Goal: Task Accomplishment & Management: Use online tool/utility

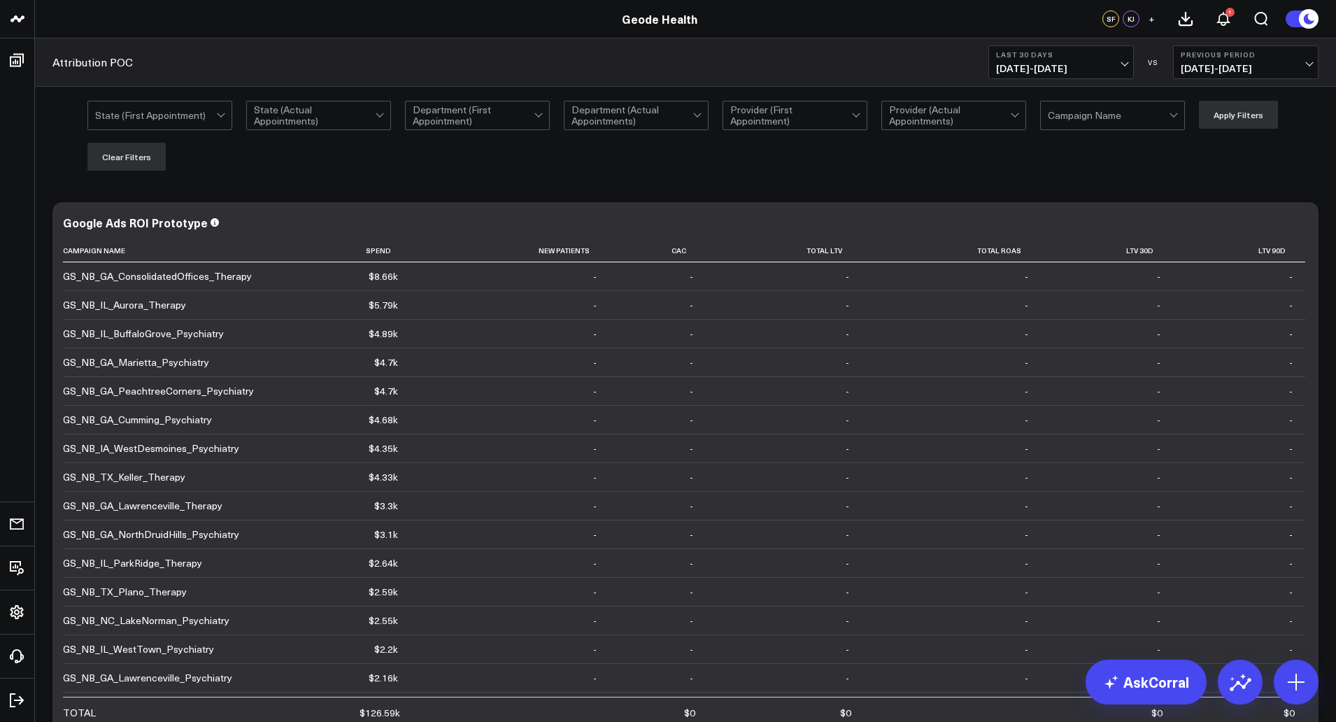
click at [1061, 71] on span "[DATE] - [DATE]" at bounding box center [1061, 68] width 130 height 11
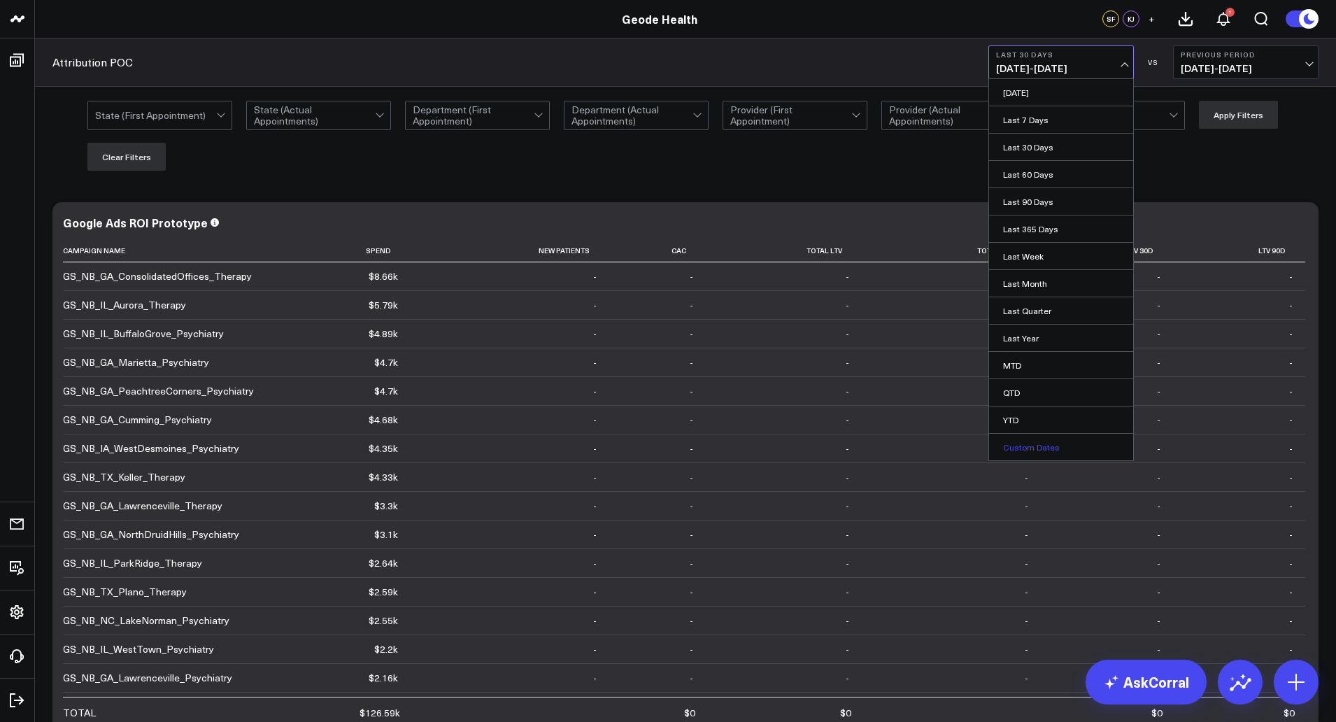
click at [1038, 439] on link "Custom Dates" at bounding box center [1061, 447] width 144 height 27
select select "8"
select select "2025"
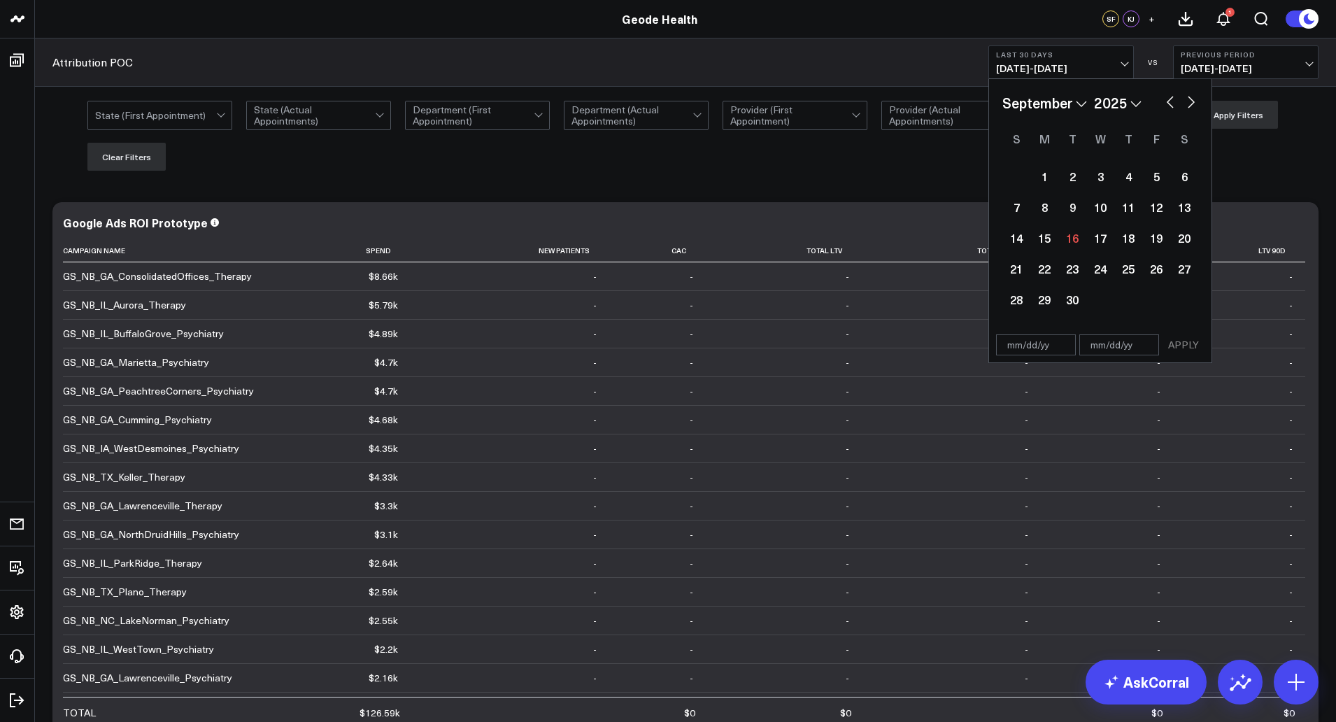
click at [1168, 102] on button "button" at bounding box center [1170, 100] width 14 height 17
select select "7"
select select "2025"
click at [1168, 102] on button "button" at bounding box center [1170, 100] width 14 height 17
select select "6"
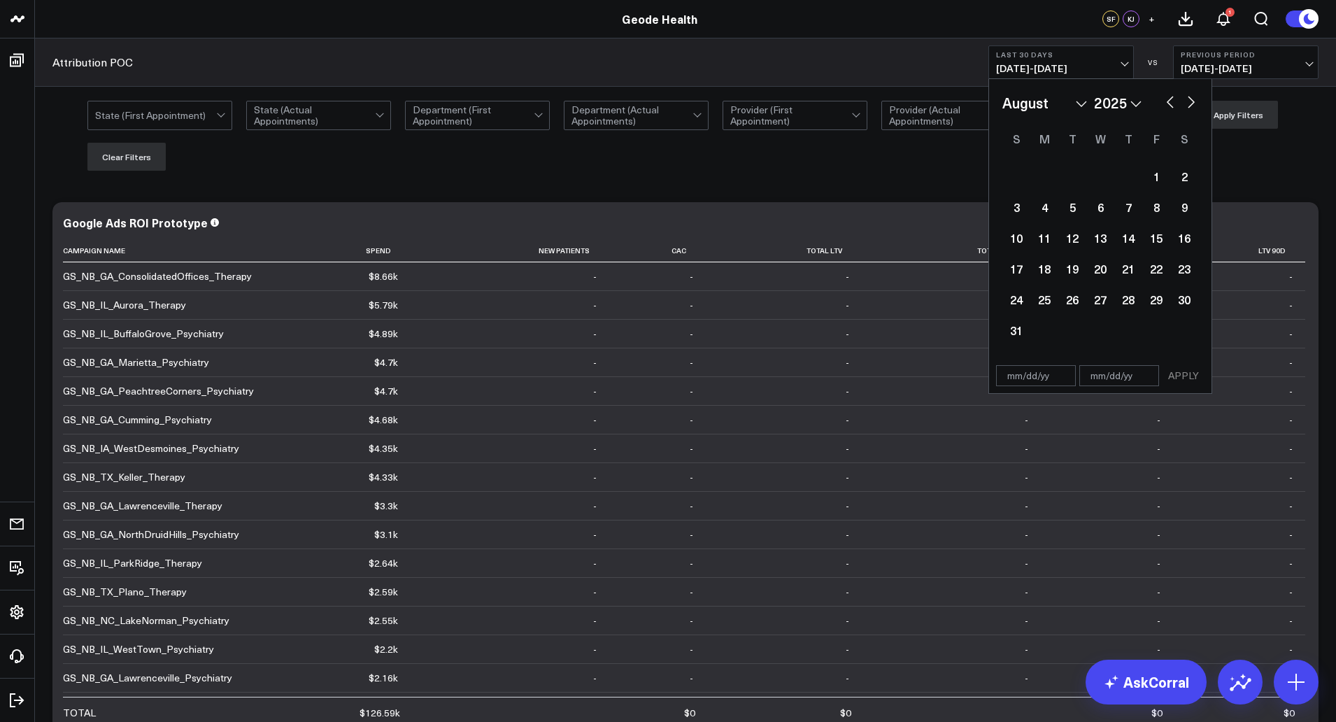
select select "2025"
click at [1128, 304] on div "31" at bounding box center [1128, 299] width 28 height 28
type input "[DATE]"
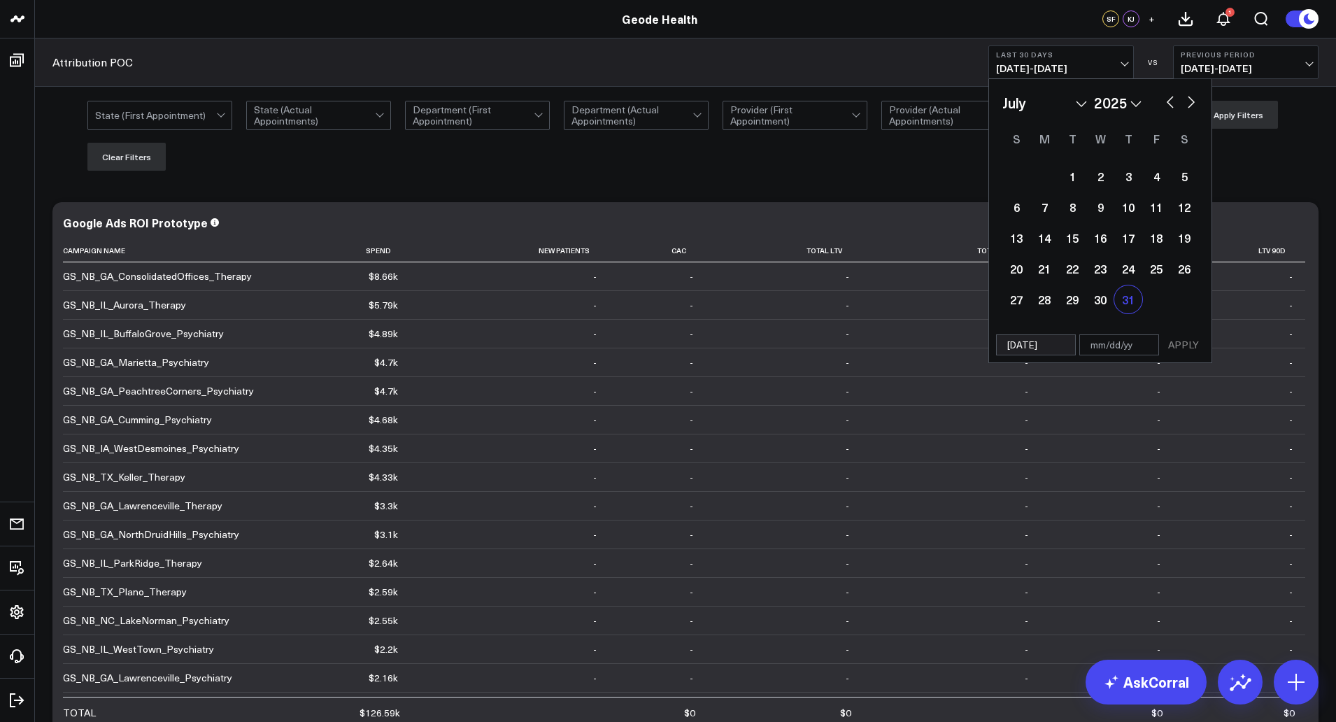
select select "6"
select select "2025"
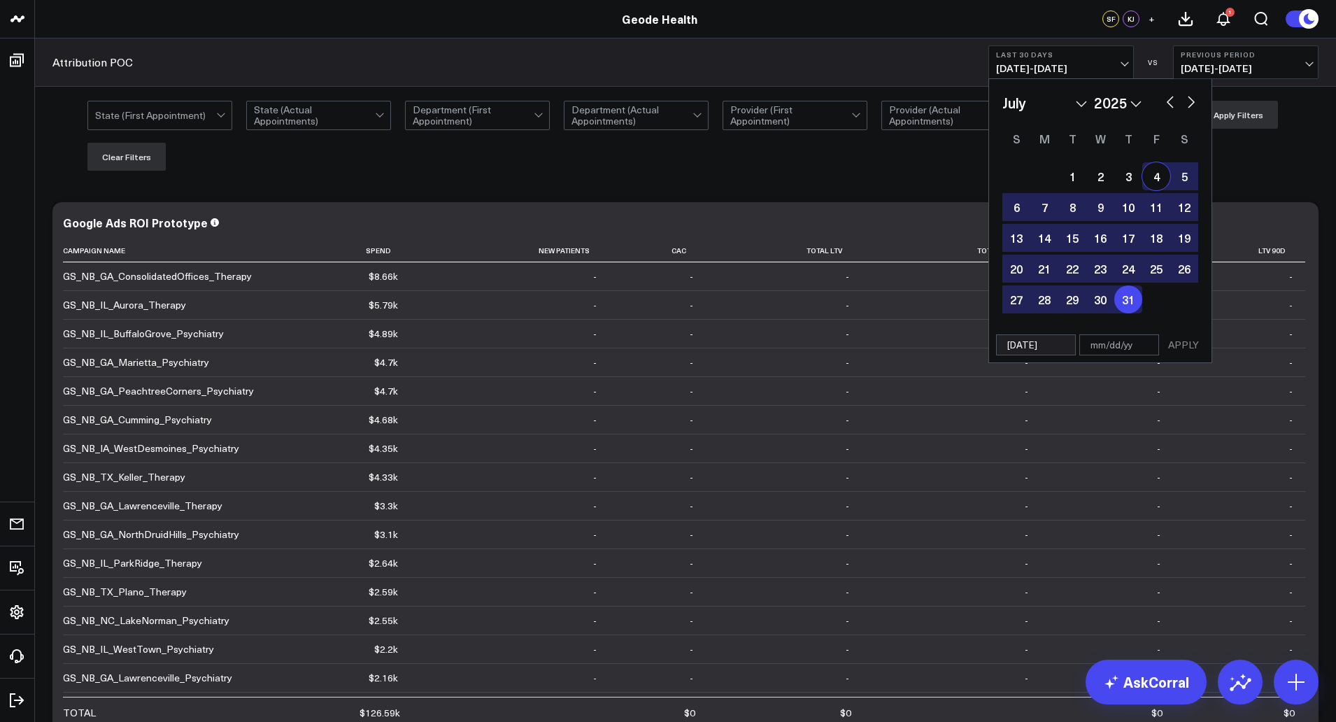
click at [1169, 101] on button "button" at bounding box center [1170, 100] width 14 height 17
select select "5"
select select "2025"
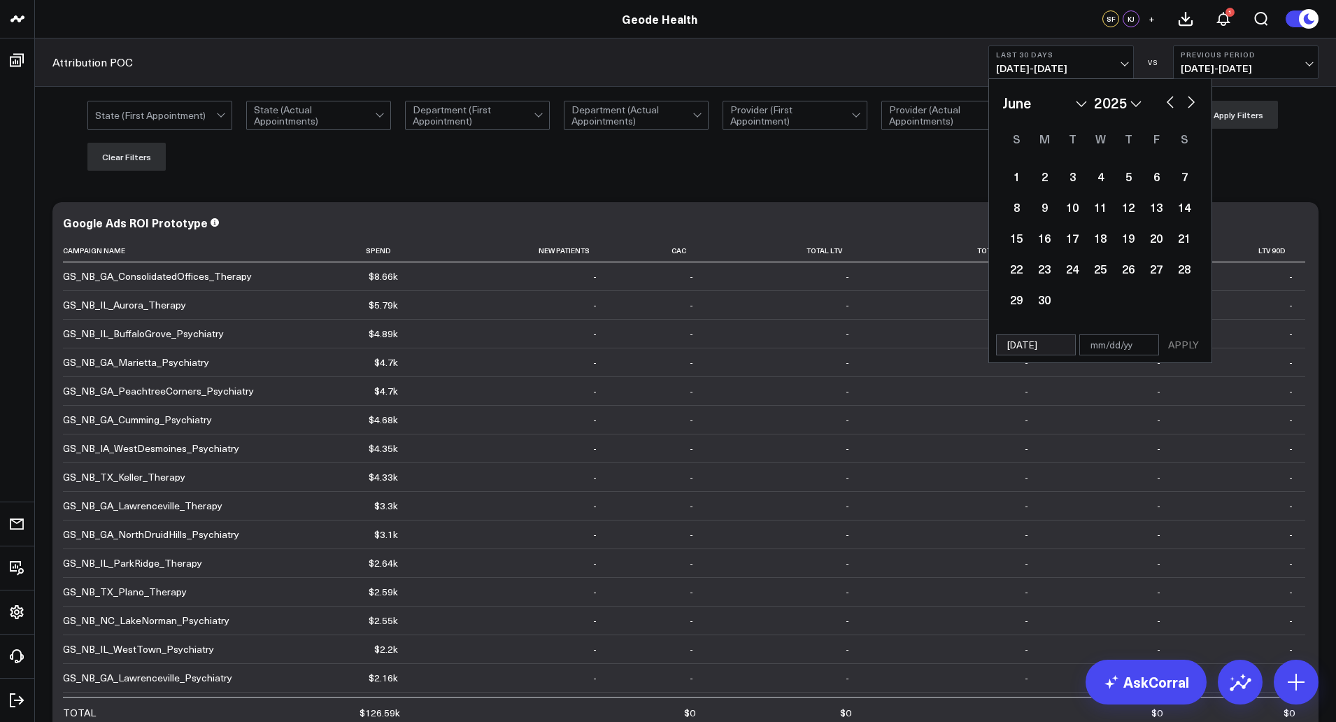
click at [1169, 101] on button "button" at bounding box center [1170, 100] width 14 height 17
select select "3"
select select "2025"
click at [1169, 101] on button "button" at bounding box center [1170, 100] width 14 height 17
select select "2"
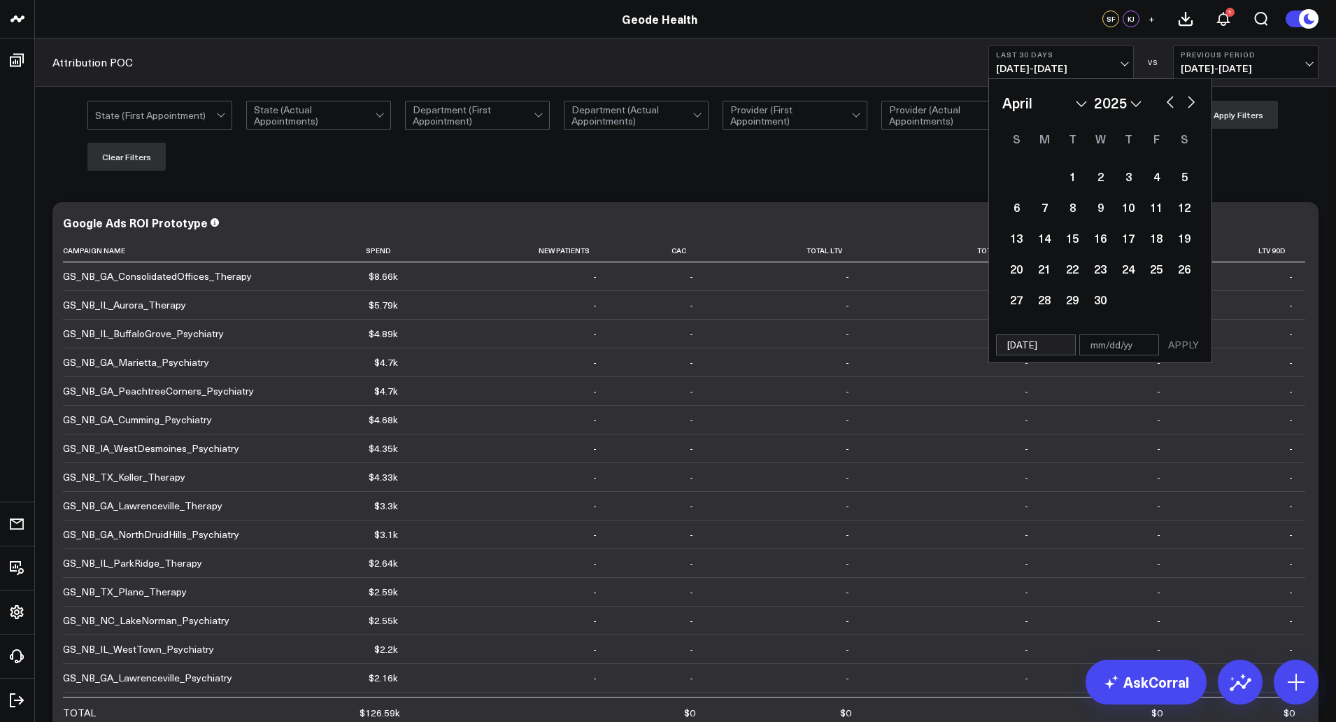
select select "2025"
click at [1169, 101] on button "button" at bounding box center [1170, 100] width 14 height 17
select select "11"
select select "2024"
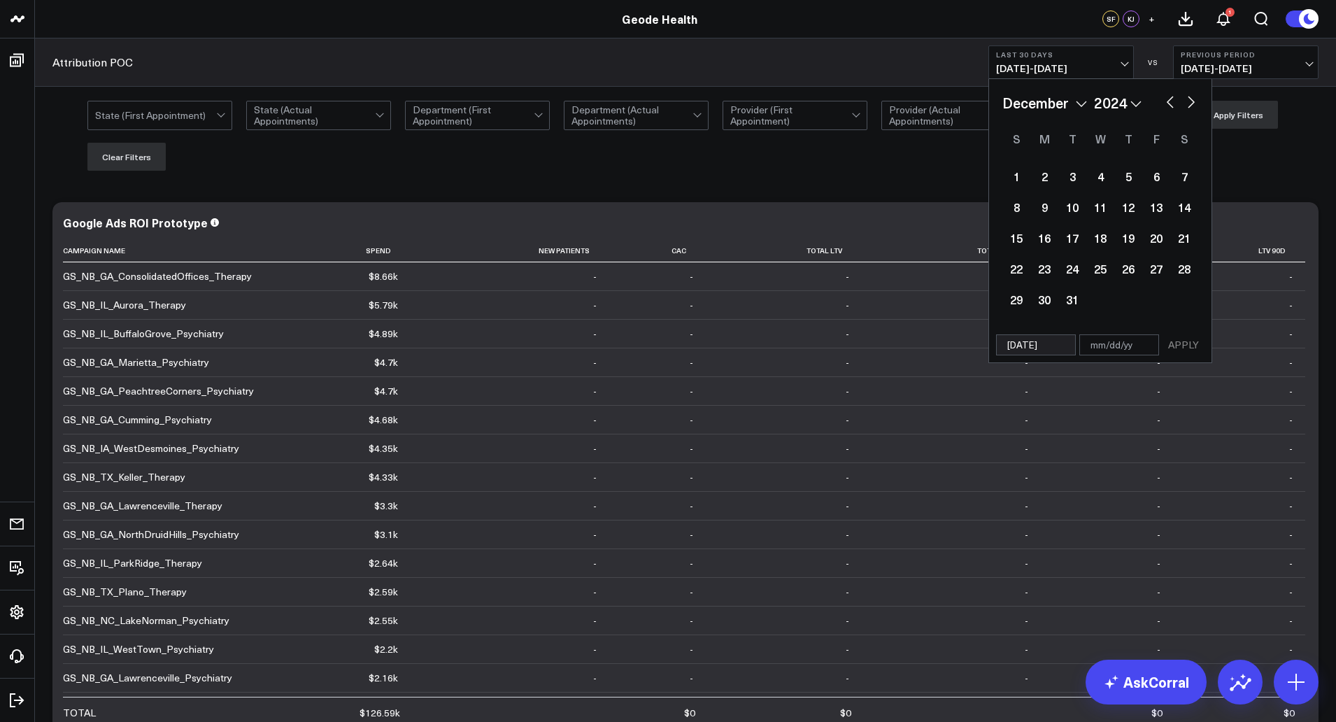
click at [1169, 101] on button "button" at bounding box center [1170, 100] width 14 height 17
select select "10"
select select "2024"
click at [1169, 101] on button "button" at bounding box center [1170, 100] width 14 height 17
select select "9"
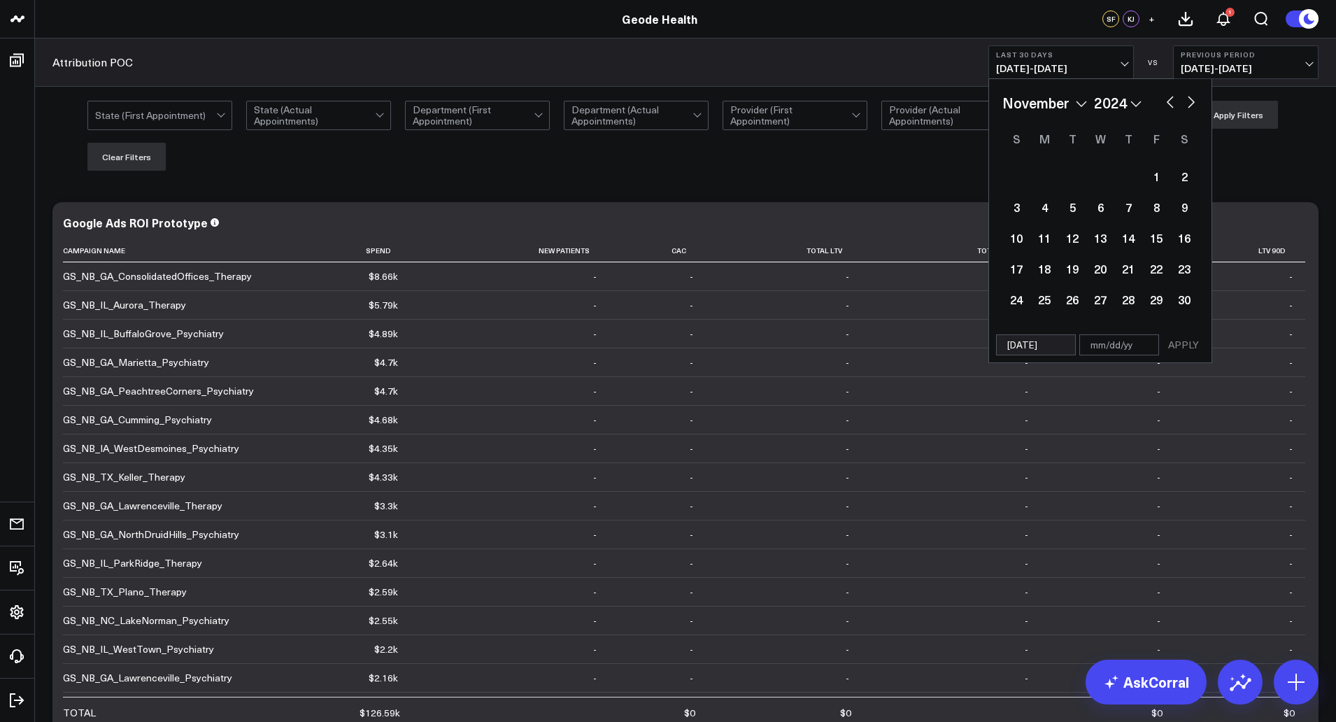
select select "2024"
click at [1169, 101] on button "button" at bounding box center [1170, 100] width 14 height 17
select select "8"
select select "2024"
click at [1169, 101] on button "button" at bounding box center [1170, 100] width 14 height 17
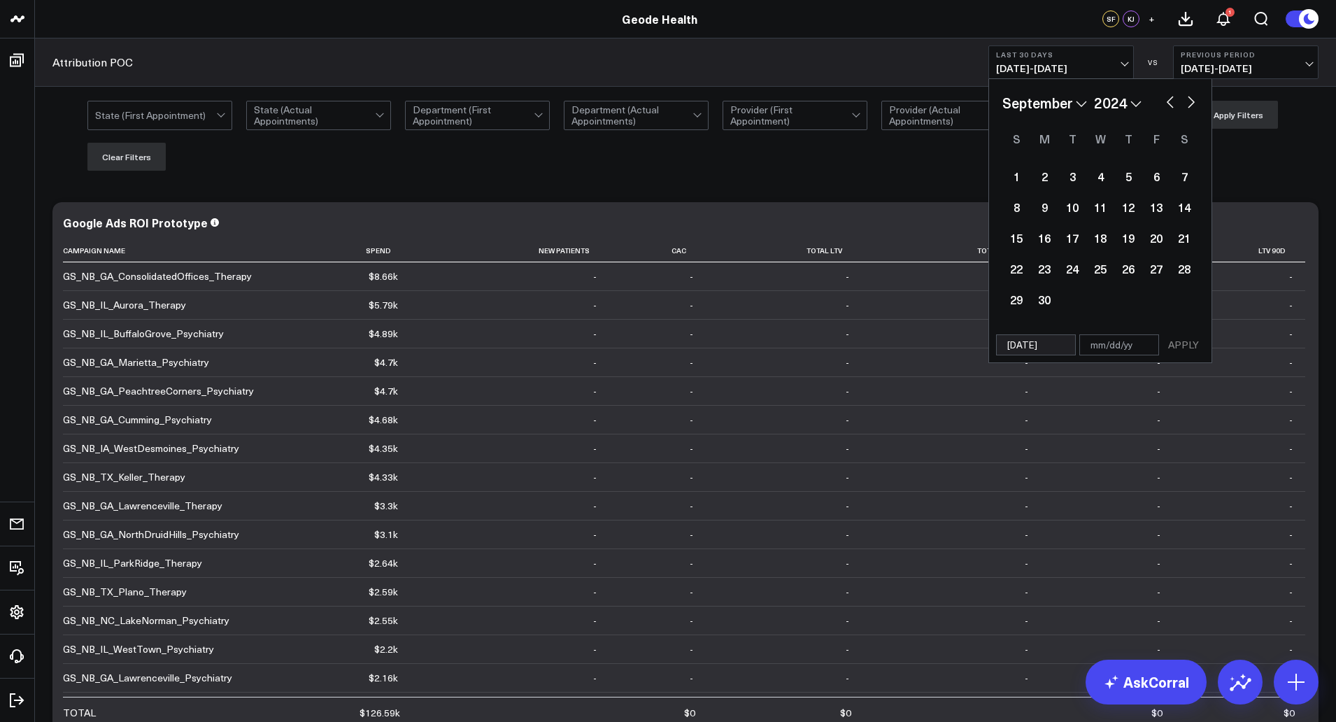
select select "6"
select select "2024"
click at [1169, 101] on button "button" at bounding box center [1170, 100] width 14 height 17
select select "5"
select select "2024"
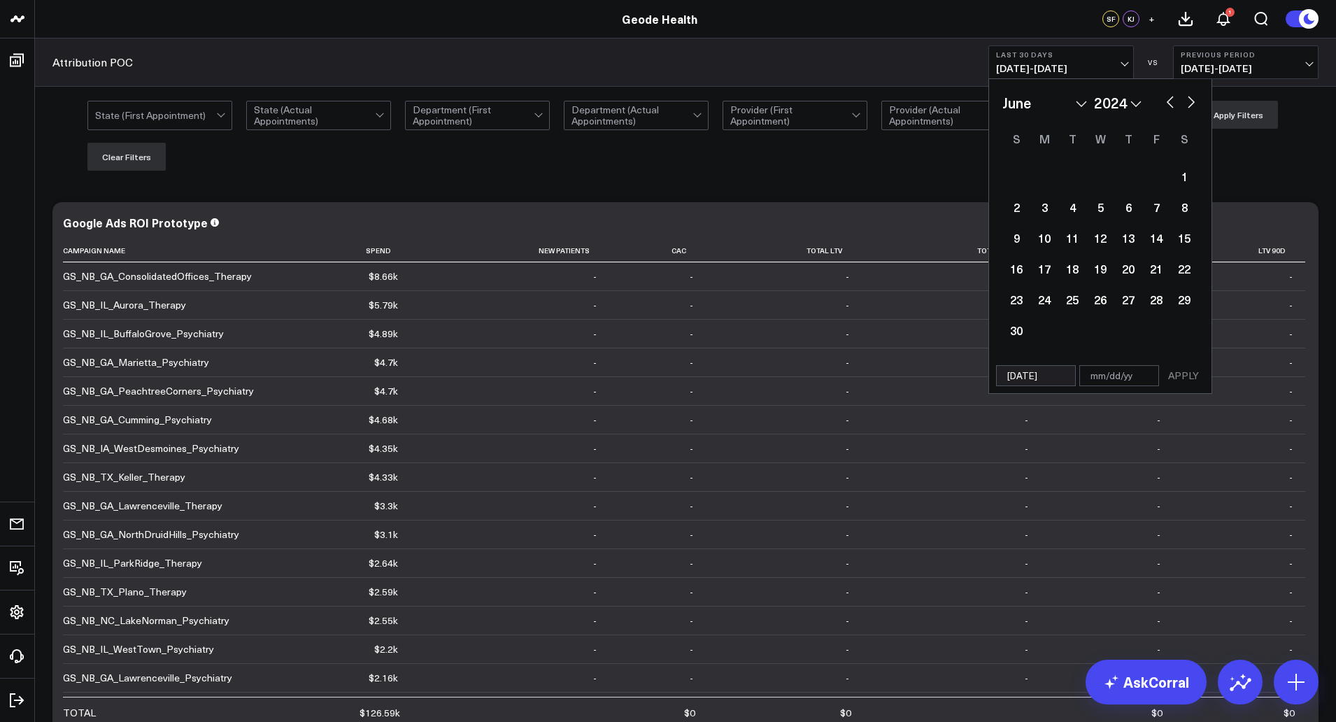
click at [1168, 101] on button "button" at bounding box center [1170, 100] width 14 height 17
select select "3"
select select "2024"
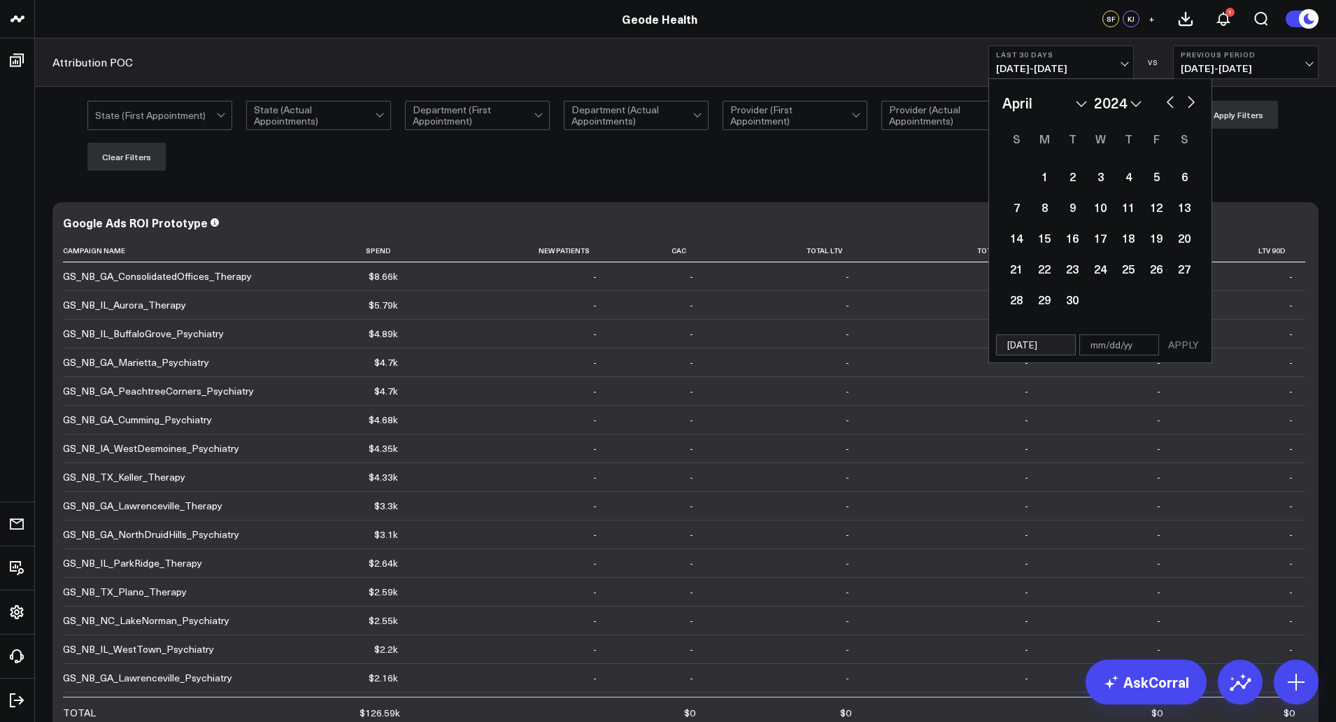
click at [1168, 101] on button "button" at bounding box center [1170, 100] width 14 height 17
select select "2"
select select "2024"
click at [1168, 101] on button "button" at bounding box center [1170, 100] width 14 height 17
select select "1"
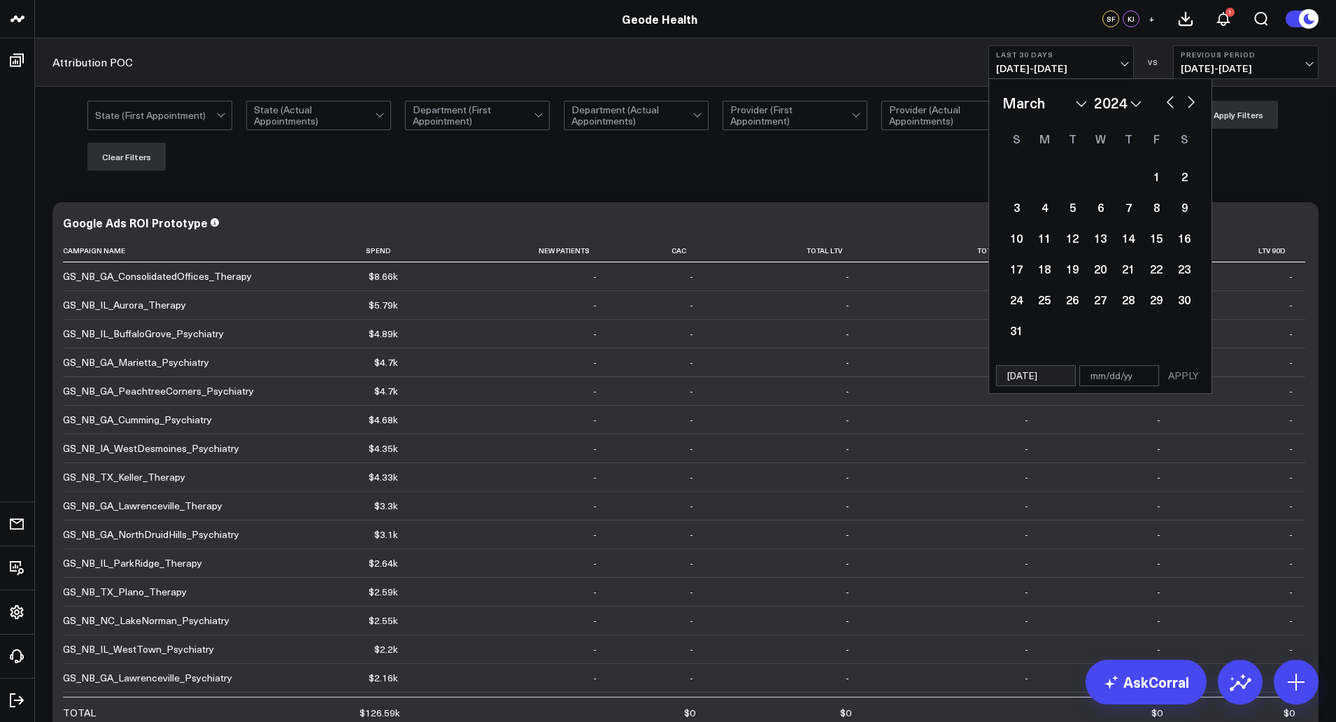
select select "2024"
click at [1168, 101] on button "button" at bounding box center [1170, 100] width 14 height 17
select select "2024"
click at [1168, 101] on button "button" at bounding box center [1170, 100] width 14 height 17
select select "11"
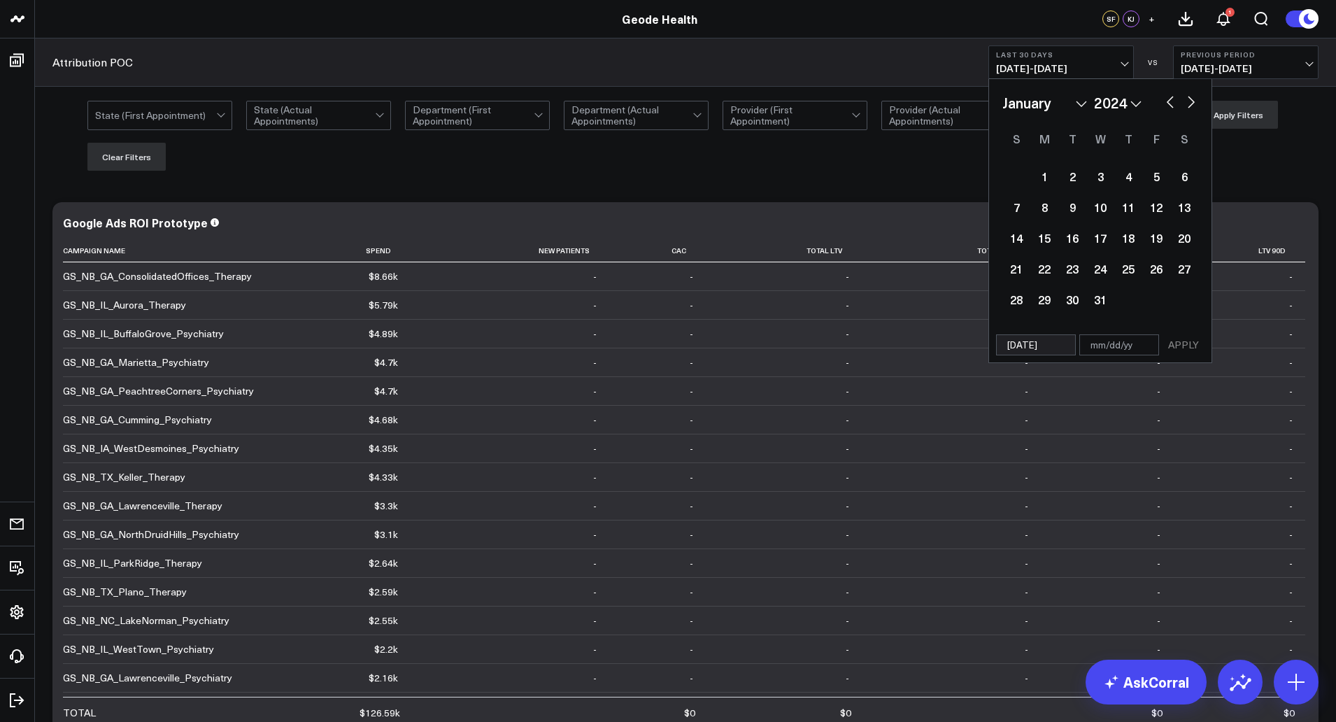
select select "2023"
click at [1197, 104] on button "button" at bounding box center [1191, 100] width 14 height 17
select select "2024"
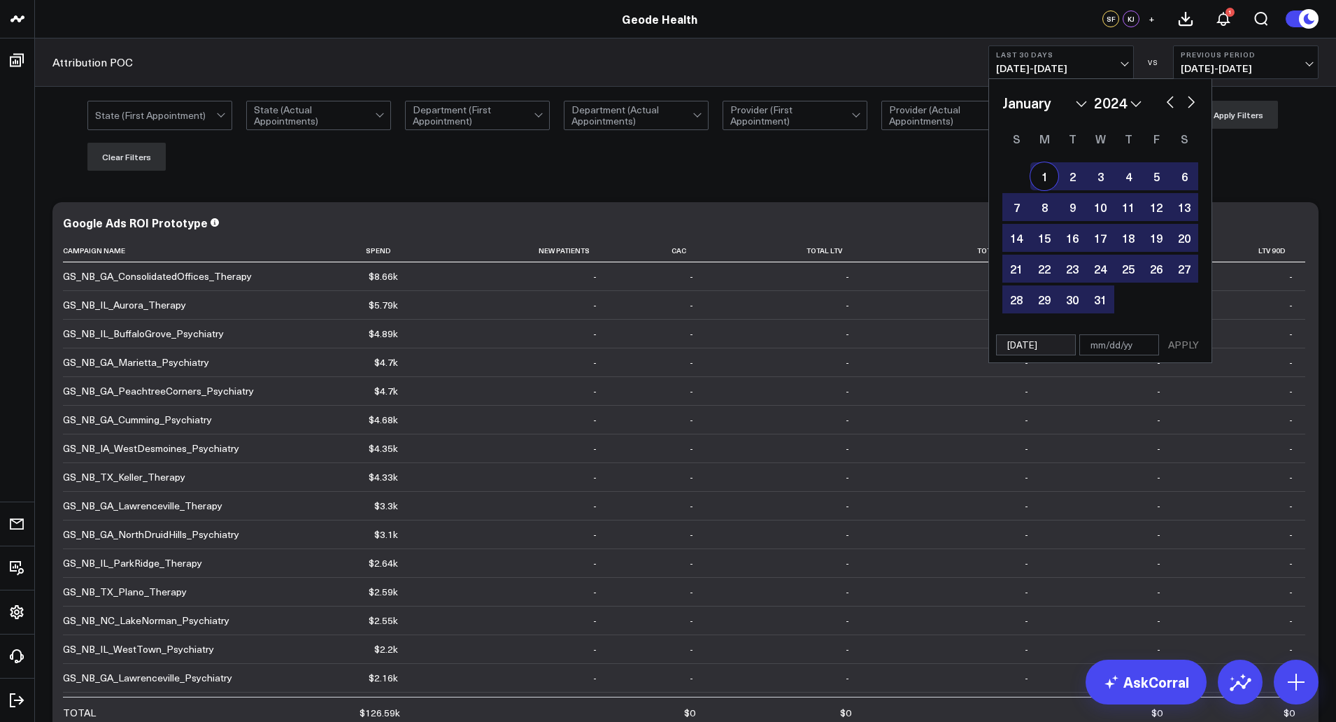
click at [1047, 171] on div "1" at bounding box center [1044, 176] width 28 height 28
type input "[DATE]"
select select "2024"
click at [1177, 346] on button "APPLY" at bounding box center [1184, 344] width 42 height 21
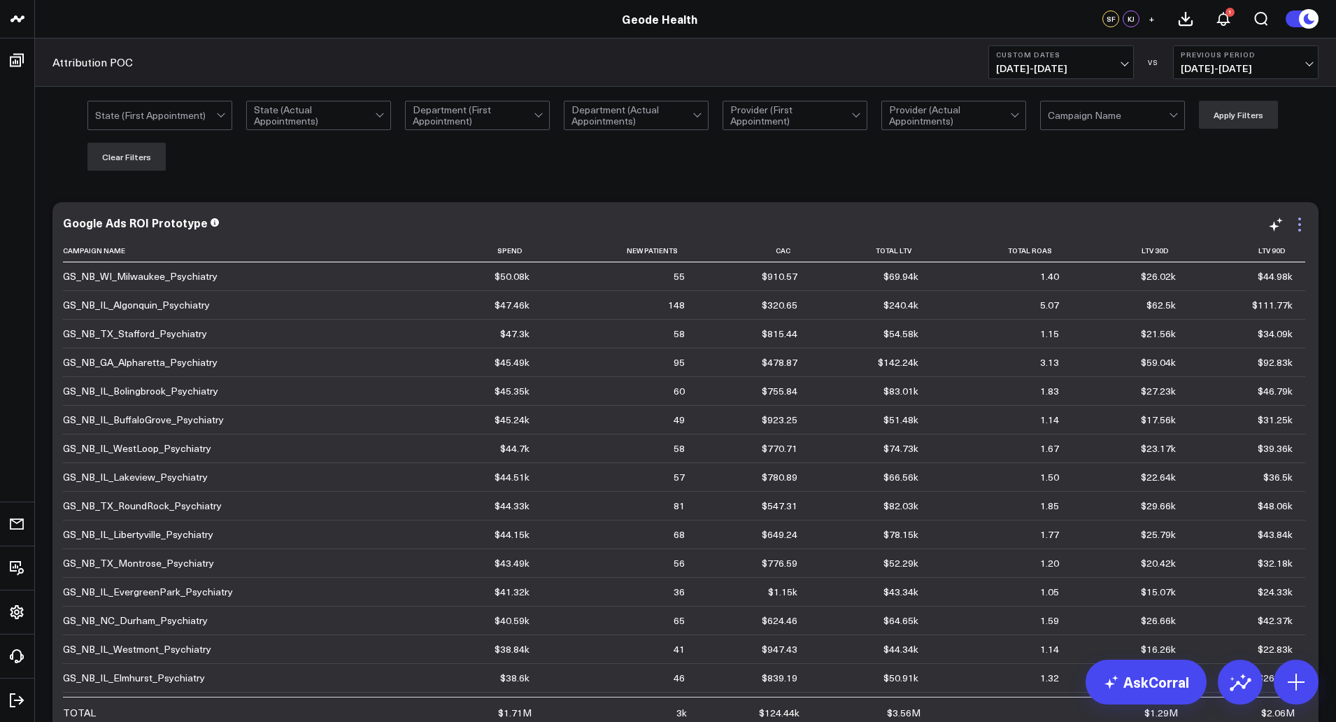
click at [1301, 224] on icon at bounding box center [1299, 224] width 17 height 17
click at [1115, 159] on div "State (First Appointment) State (Actual Appointments) Department (First Appoint…" at bounding box center [702, 136] width 1231 height 70
click at [1298, 223] on icon at bounding box center [1299, 224] width 3 height 3
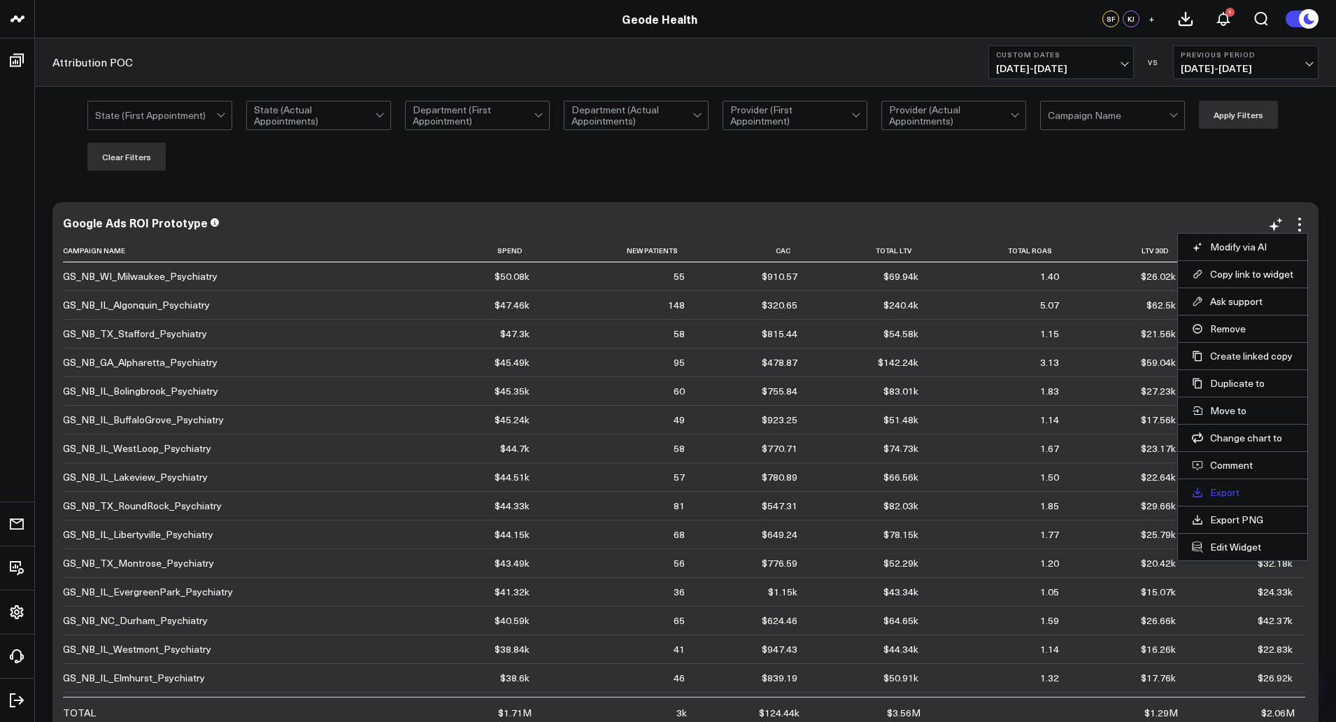
click at [1229, 488] on link "Export" at bounding box center [1242, 492] width 101 height 13
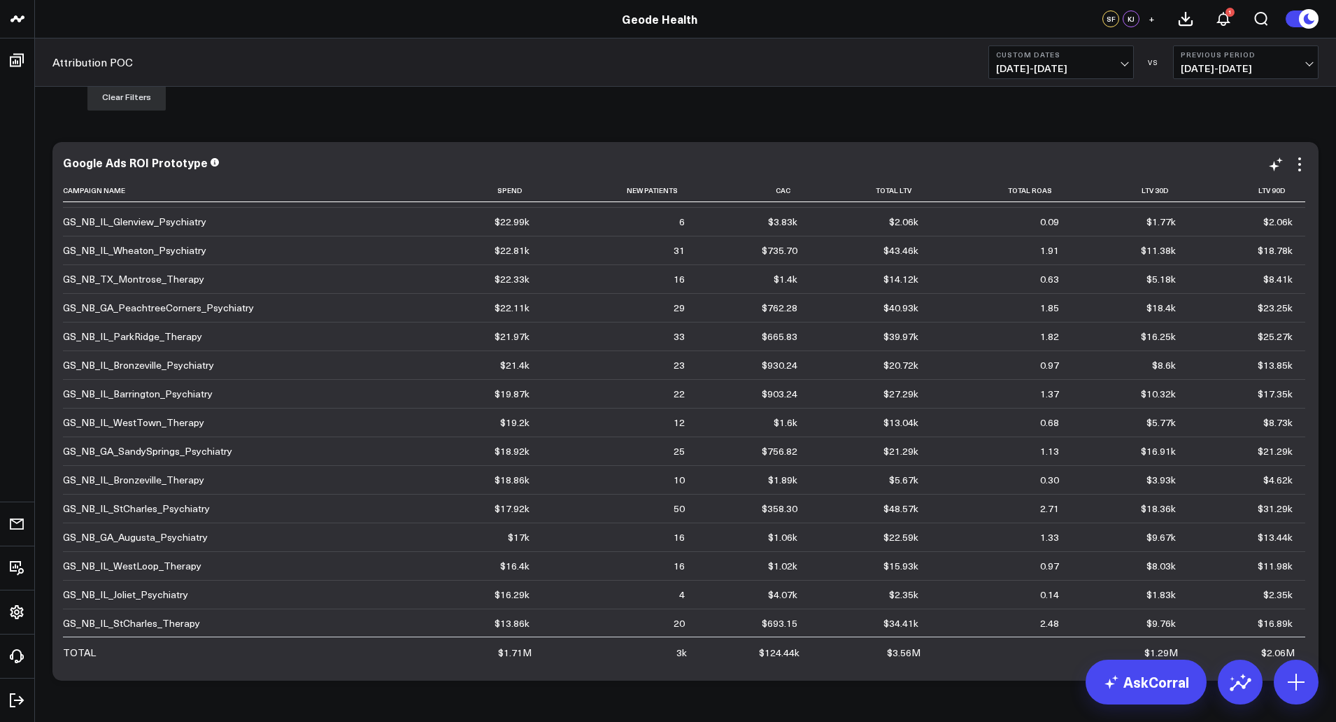
scroll to position [883, 0]
